Goal: Task Accomplishment & Management: Complete application form

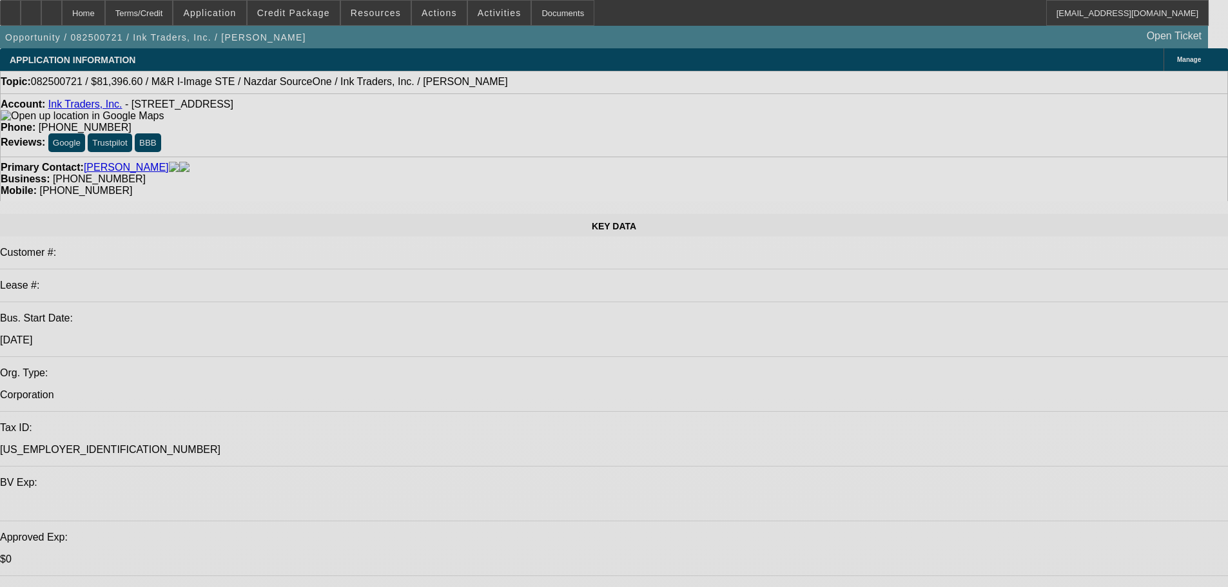
select select "0"
select select "2"
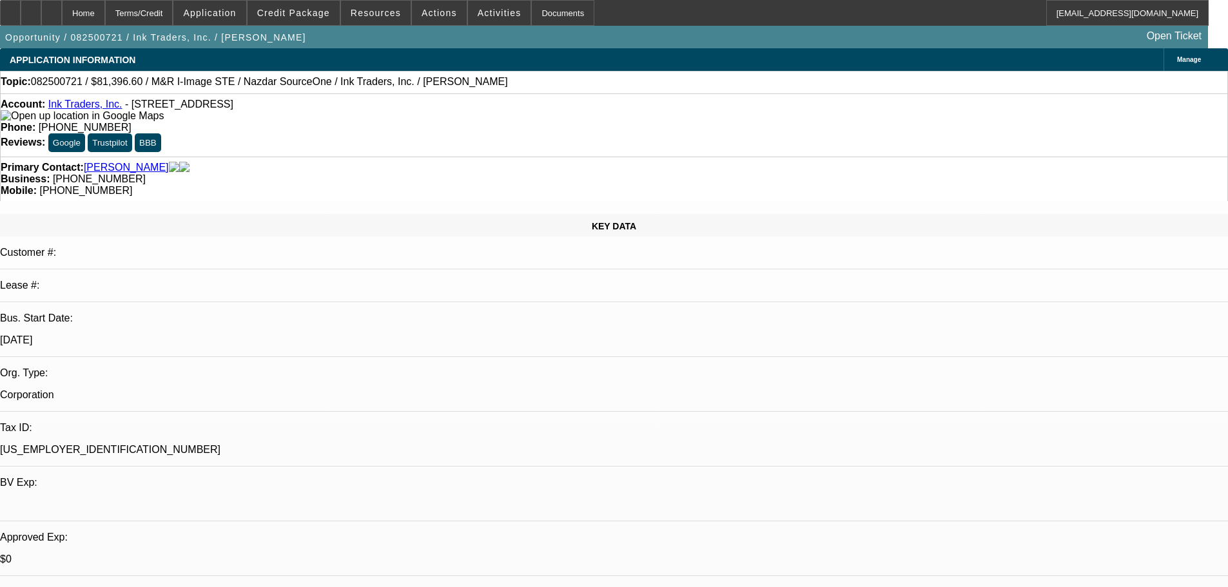
select select "0.1"
select select "4"
click at [41, 10] on div at bounding box center [31, 13] width 21 height 26
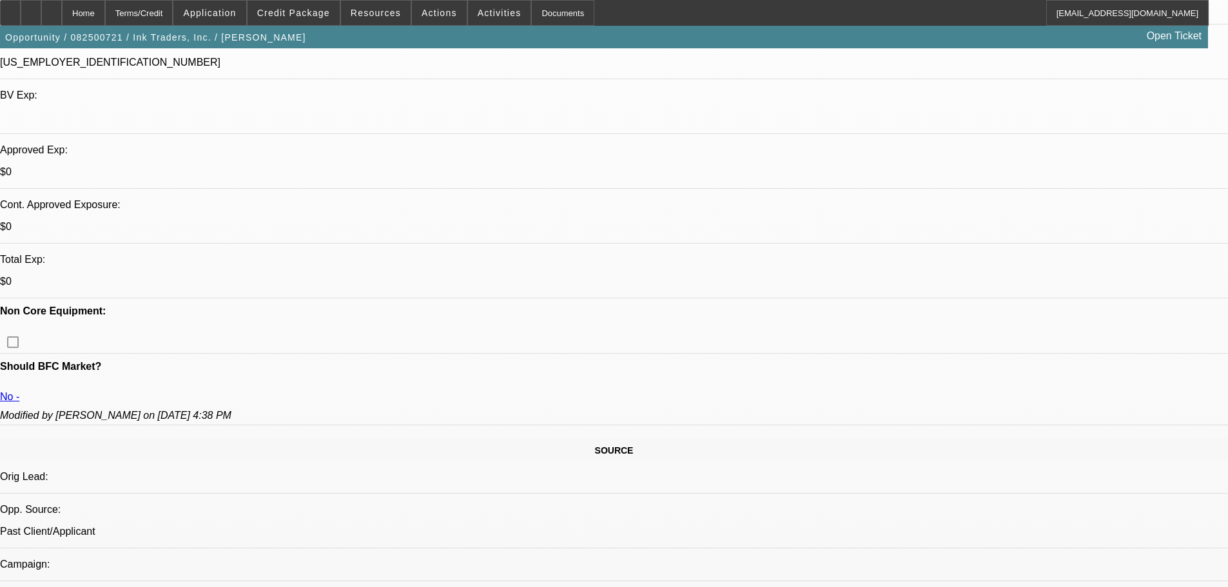
scroll to position [451, 0]
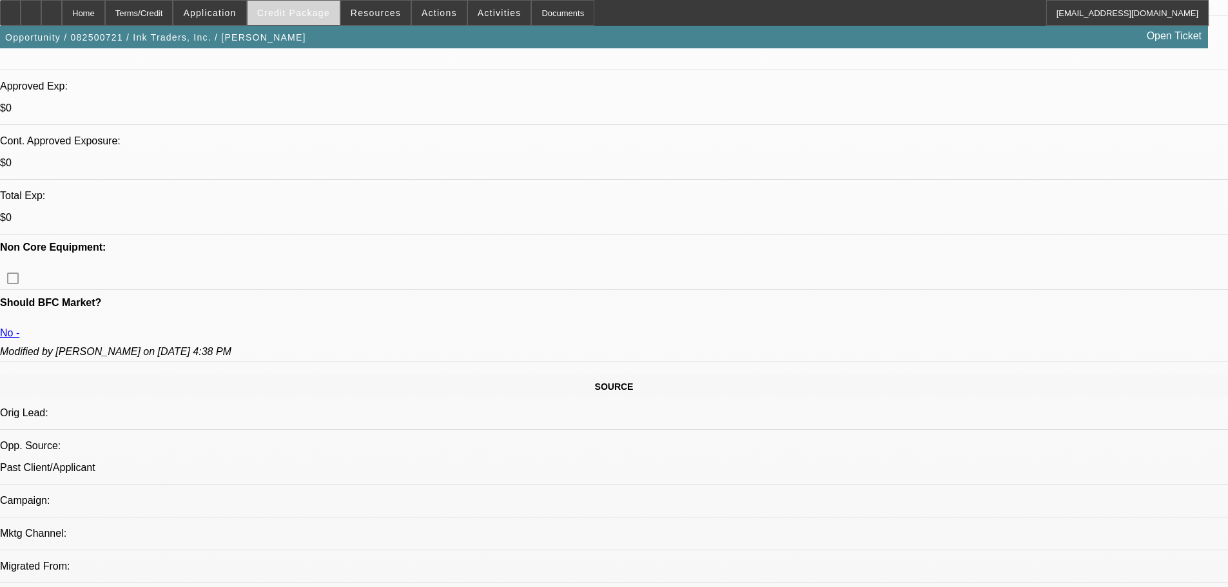
click at [327, 19] on span at bounding box center [293, 12] width 92 height 31
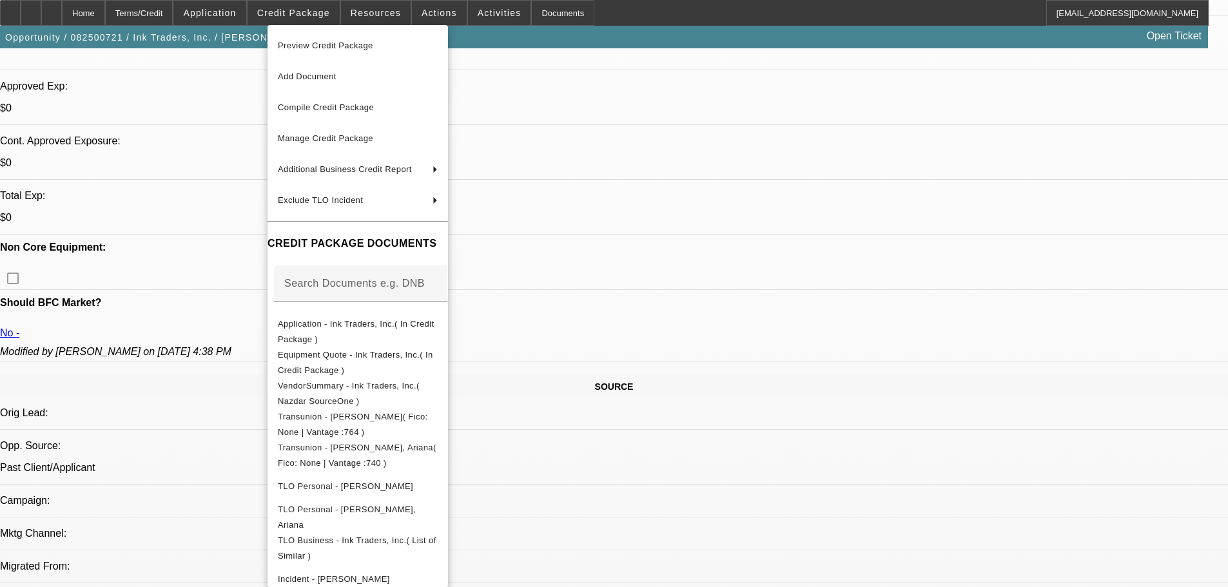
click at [327, 21] on div at bounding box center [614, 293] width 1228 height 587
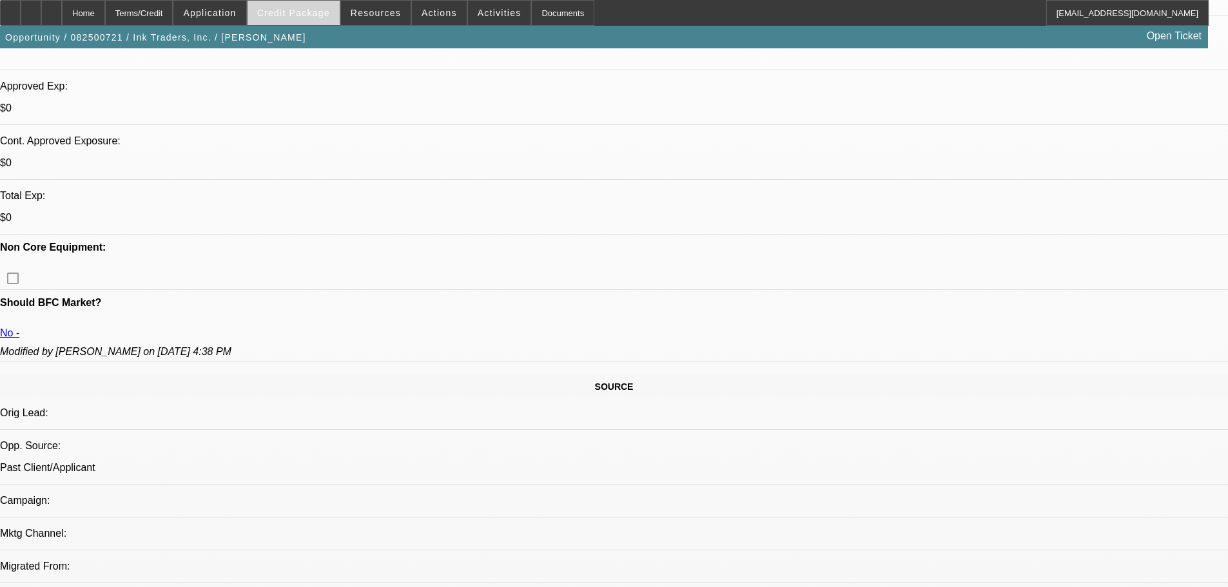
click at [325, 10] on span "Credit Package" at bounding box center [293, 13] width 73 height 10
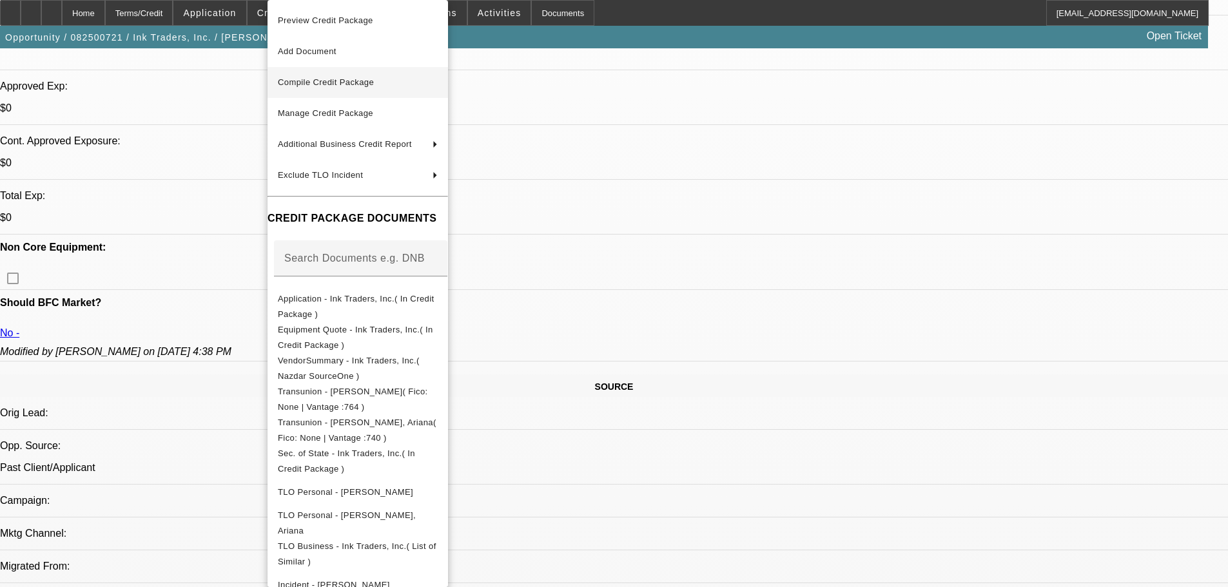
click at [325, 81] on span "Compile Credit Package" at bounding box center [326, 82] width 96 height 10
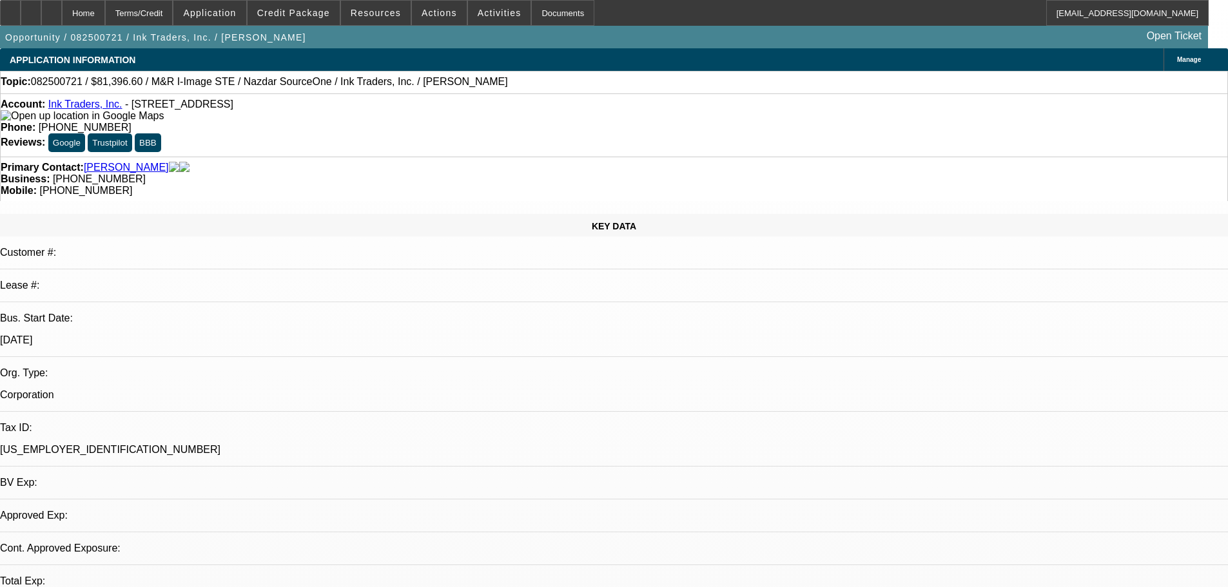
select select "0"
select select "2"
select select "0.1"
select select "4"
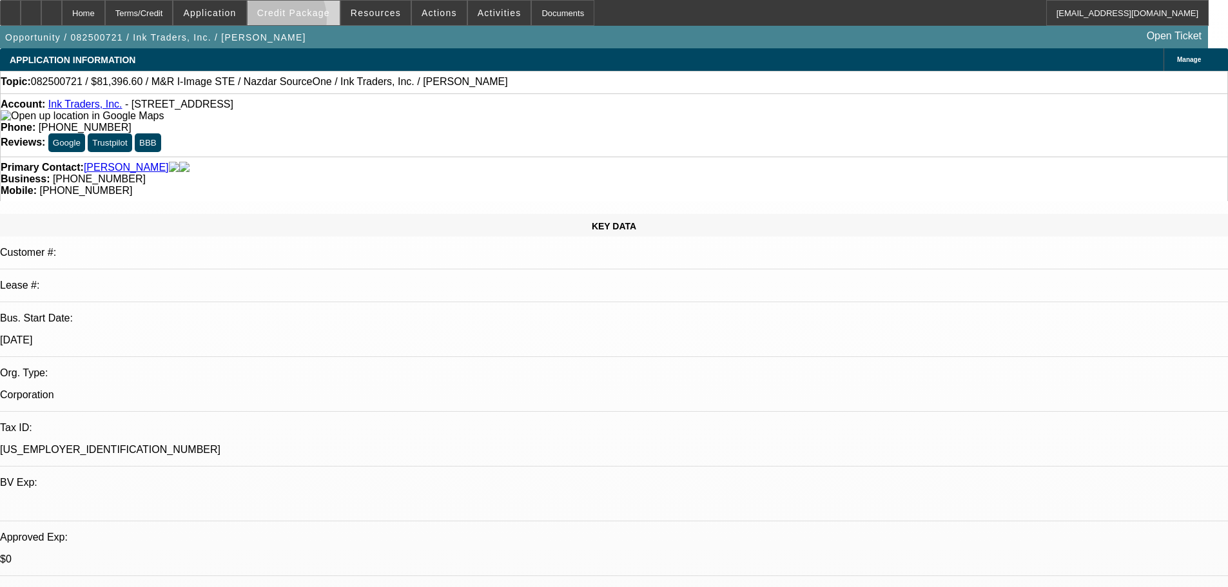
click at [293, 22] on span at bounding box center [293, 12] width 92 height 31
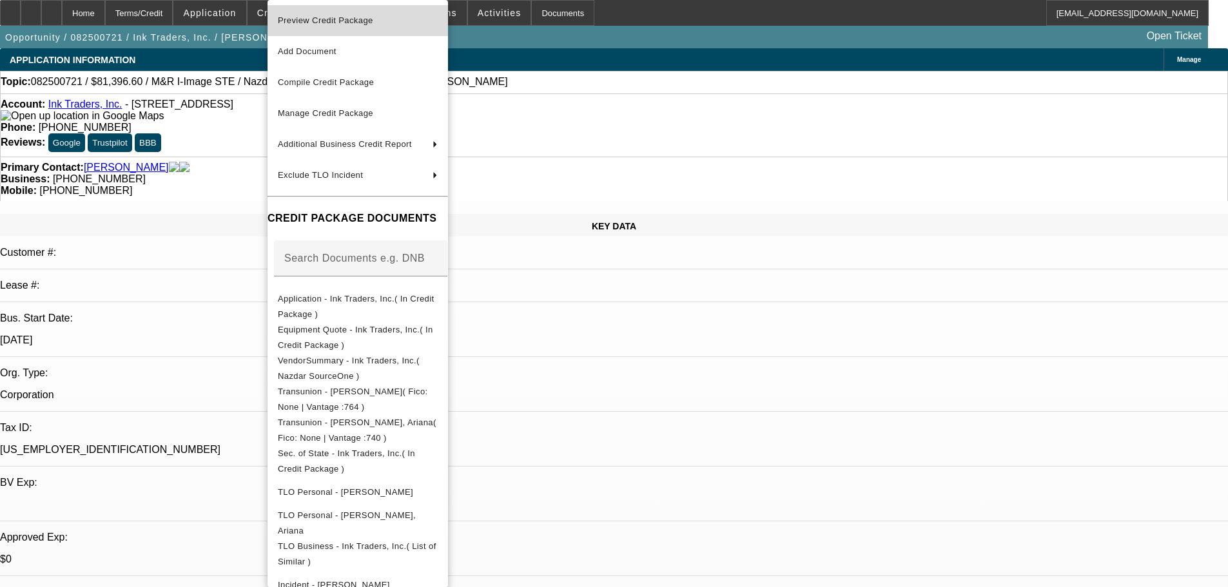
click at [300, 23] on span "Preview Credit Package" at bounding box center [325, 20] width 95 height 10
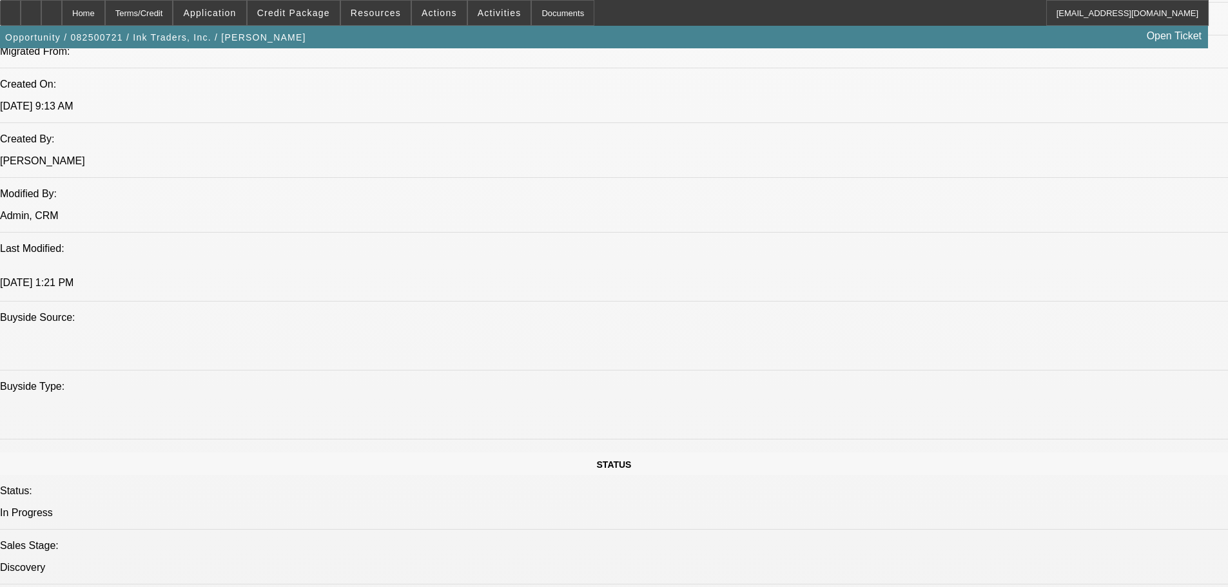
scroll to position [1353, 0]
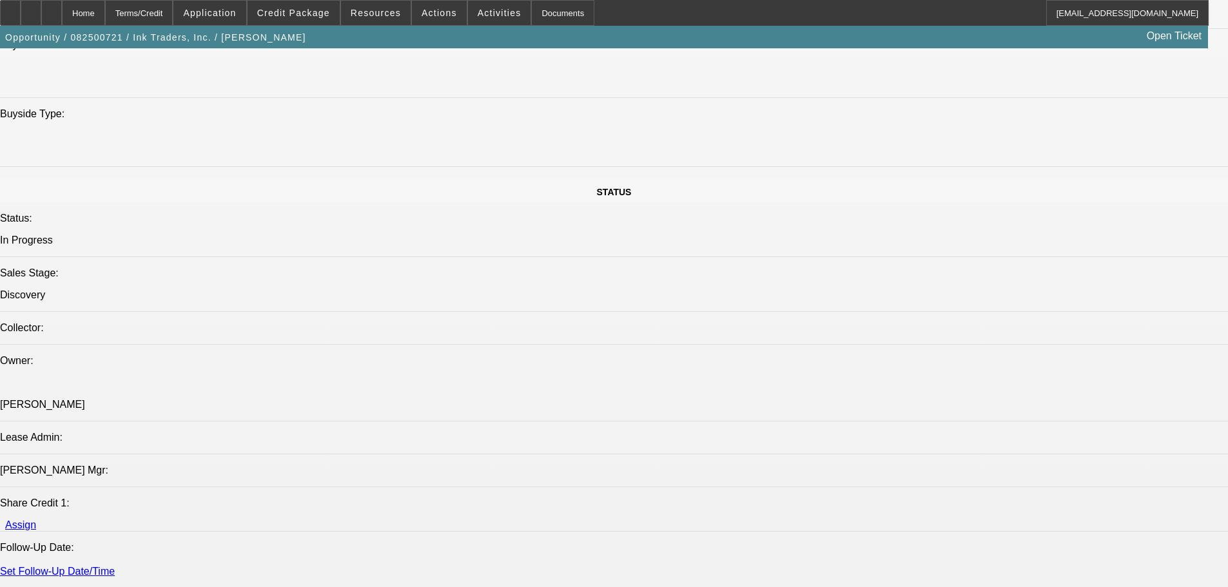
scroll to position [967, 0]
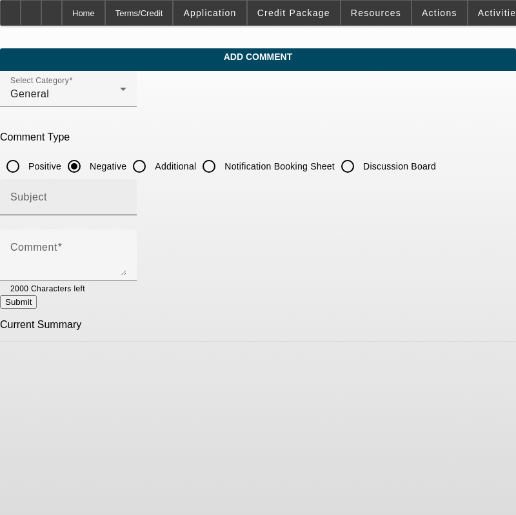
drag, startPoint x: 164, startPoint y: 168, endPoint x: 162, endPoint y: 178, distance: 10.6
click at [152, 168] on input "Additional" at bounding box center [139, 166] width 26 height 26
radio input "true"
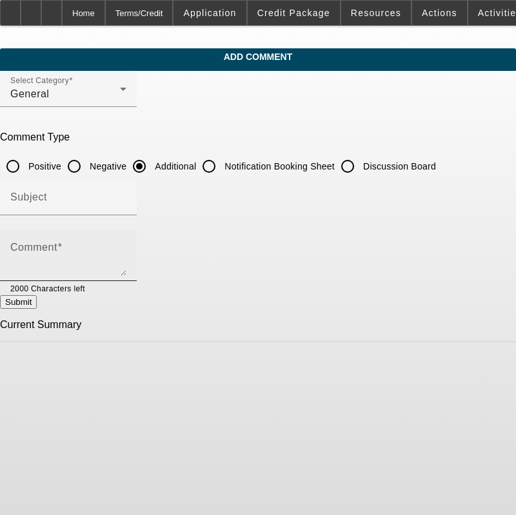
click at [126, 236] on div "Comment" at bounding box center [68, 255] width 116 height 52
click at [126, 256] on textarea "Ink Traders, Inc. opened in [DATE] by two former employees of a past BFC lessee…" at bounding box center [68, 260] width 116 height 31
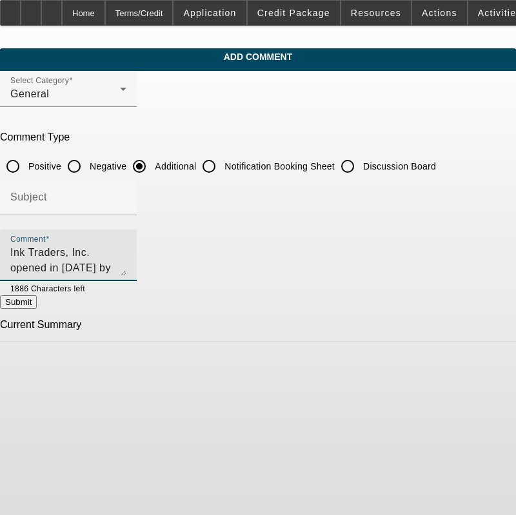
click at [126, 248] on textarea "Ink Traders, Inc. opened in [DATE] by two former employees of a past BFC lessee…" at bounding box center [68, 260] width 116 height 31
click at [126, 264] on textarea "Ink Traders, Inc. opened in [DATE] by two former employees of a past BFC lessee…" at bounding box center [68, 260] width 116 height 31
type textarea "Ink Traders, Inc. opened in [DATE] by two former employees of a past BFC lessee…"
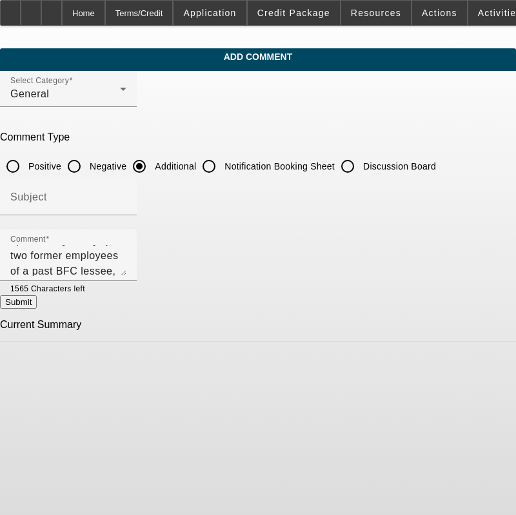
click at [37, 309] on button "Submit" at bounding box center [18, 302] width 37 height 14
radio input "true"
